Goal: Obtain resource: Obtain resource

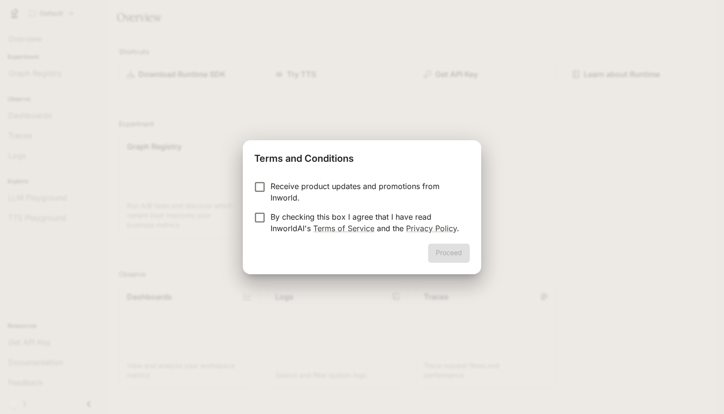
click at [278, 198] on p "Receive product updates and promotions from Inworld." at bounding box center [367, 192] width 192 height 23
click at [440, 254] on button "Proceed" at bounding box center [449, 253] width 42 height 19
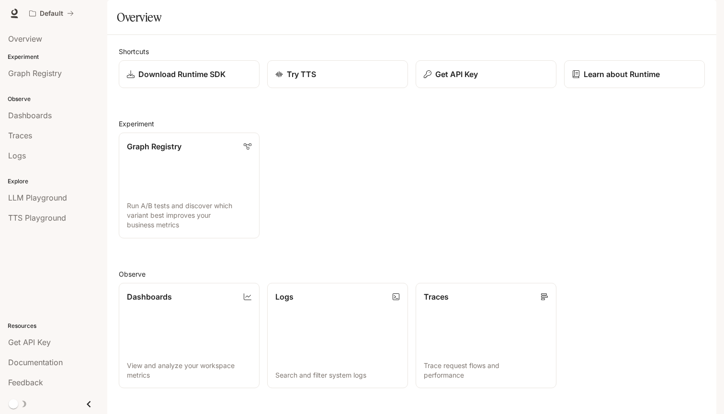
scroll to position [170, 0]
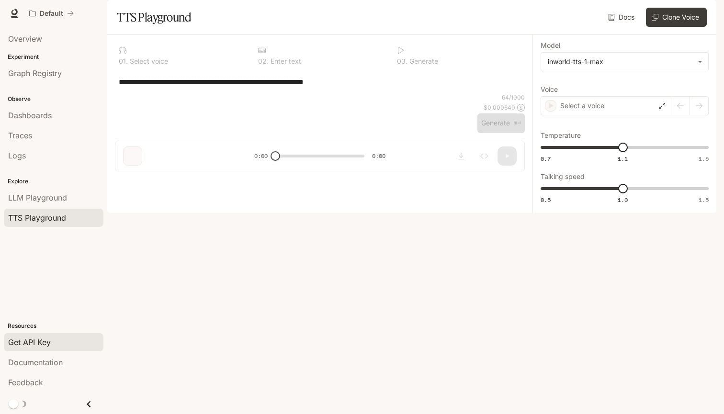
click at [53, 347] on div "Get API Key" at bounding box center [53, 342] width 91 height 11
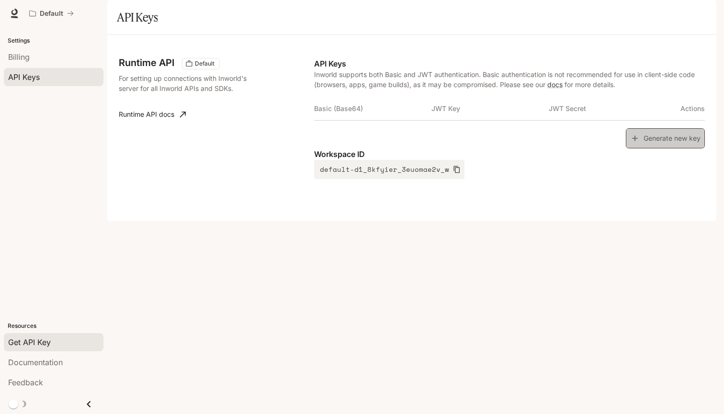
click at [641, 149] on button "Generate new key" at bounding box center [665, 138] width 79 height 21
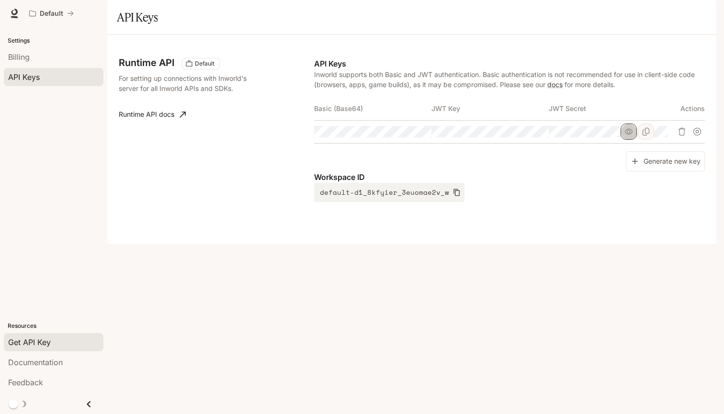
click at [633, 135] on icon "button" at bounding box center [629, 132] width 8 height 6
click at [516, 136] on icon "button" at bounding box center [512, 132] width 8 height 8
drag, startPoint x: 414, startPoint y: 102, endPoint x: 438, endPoint y: 102, distance: 23.5
click at [438, 90] on p "Inworld supports both Basic and JWT authentication. Basic authentication is not…" at bounding box center [509, 79] width 391 height 20
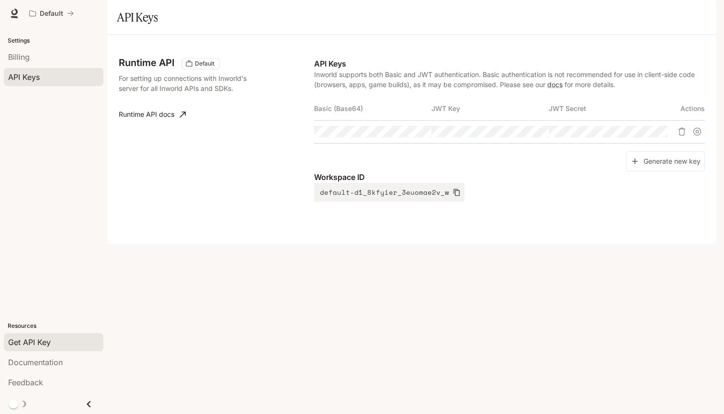
click at [444, 90] on p "Inworld supports both Basic and JWT authentication. Basic authentication is not…" at bounding box center [509, 79] width 391 height 20
click at [520, 140] on button "button" at bounding box center [512, 132] width 16 height 16
click at [533, 136] on icon "Copy Key" at bounding box center [529, 132] width 8 height 8
click at [532, 136] on icon "Copy Key" at bounding box center [529, 132] width 7 height 8
click at [623, 190] on div "API Keys Inworld supports both Basic and JWT authentication. Basic authenticati…" at bounding box center [509, 130] width 391 height 144
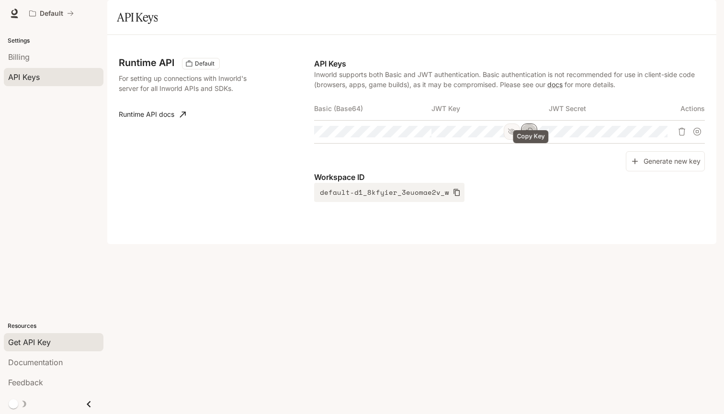
click at [532, 136] on icon "Copy Key" at bounding box center [529, 132] width 8 height 8
click at [88, 408] on icon "Close drawer" at bounding box center [88, 404] width 13 height 13
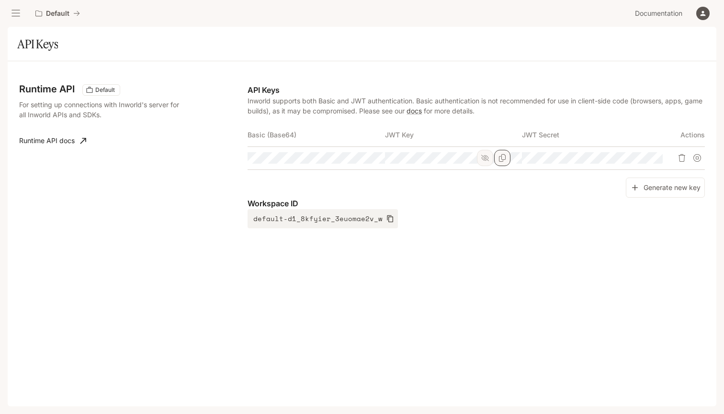
click at [19, 15] on icon "open drawer" at bounding box center [16, 14] width 10 height 10
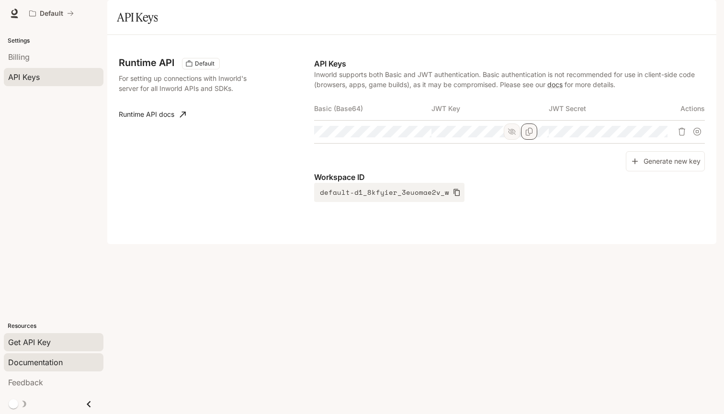
click at [71, 363] on div "Documentation" at bounding box center [53, 362] width 91 height 11
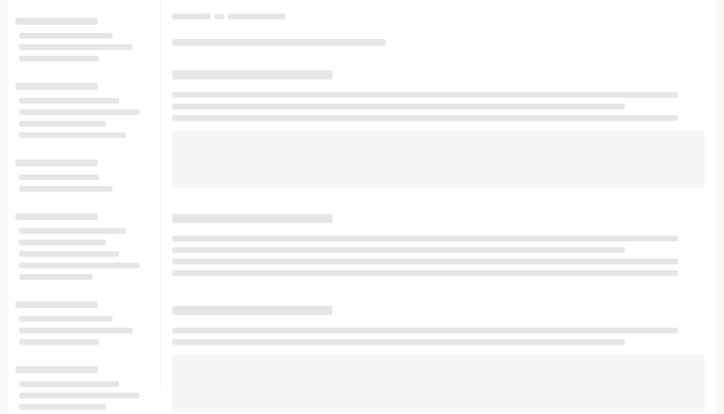
click at [500, 68] on div at bounding box center [438, 193] width 555 height 387
click at [281, 182] on span at bounding box center [438, 158] width 532 height 57
